Goal: Information Seeking & Learning: Learn about a topic

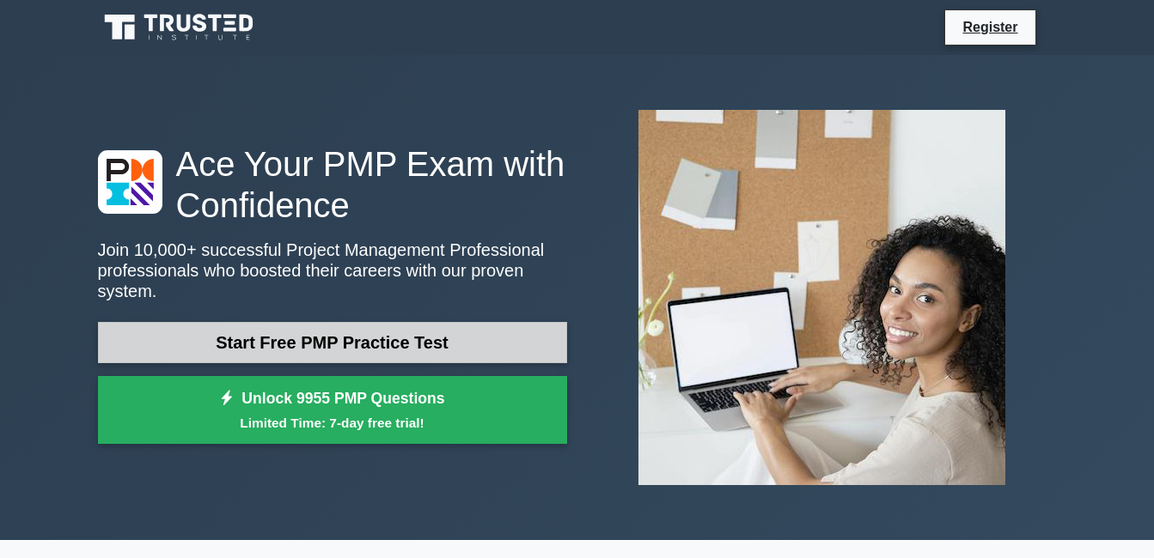
click at [174, 322] on link "Start Free PMP Practice Test" at bounding box center [332, 342] width 469 height 41
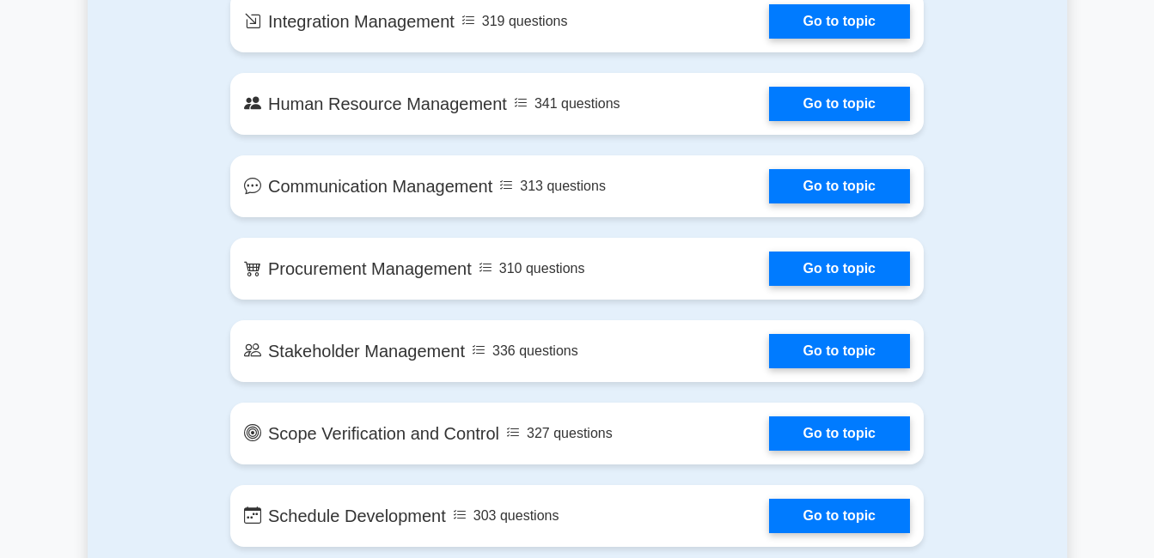
scroll to position [1375, 0]
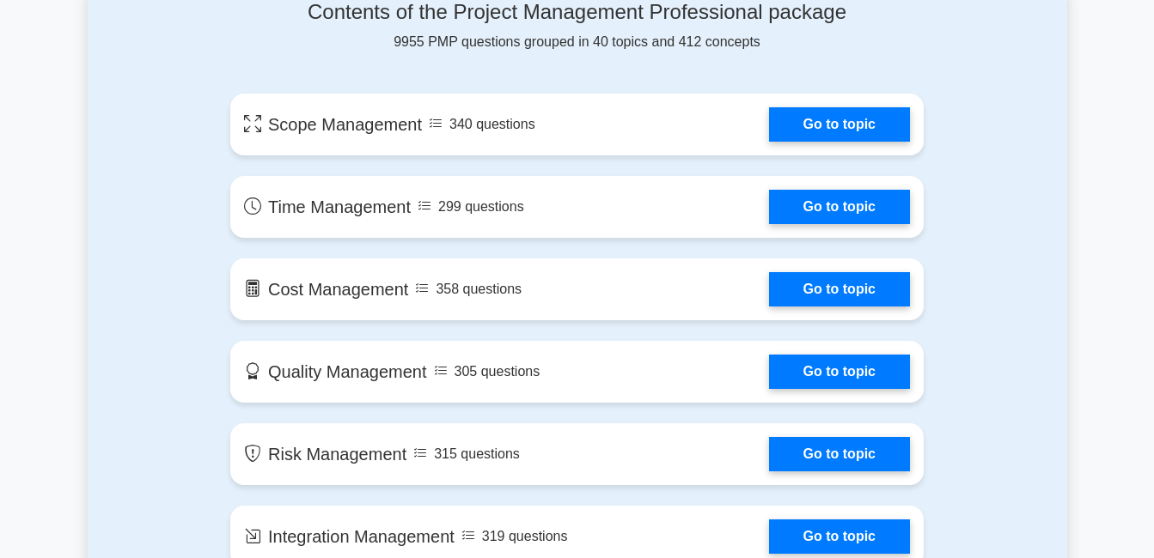
scroll to position [773, 0]
